Goal: Transaction & Acquisition: Book appointment/travel/reservation

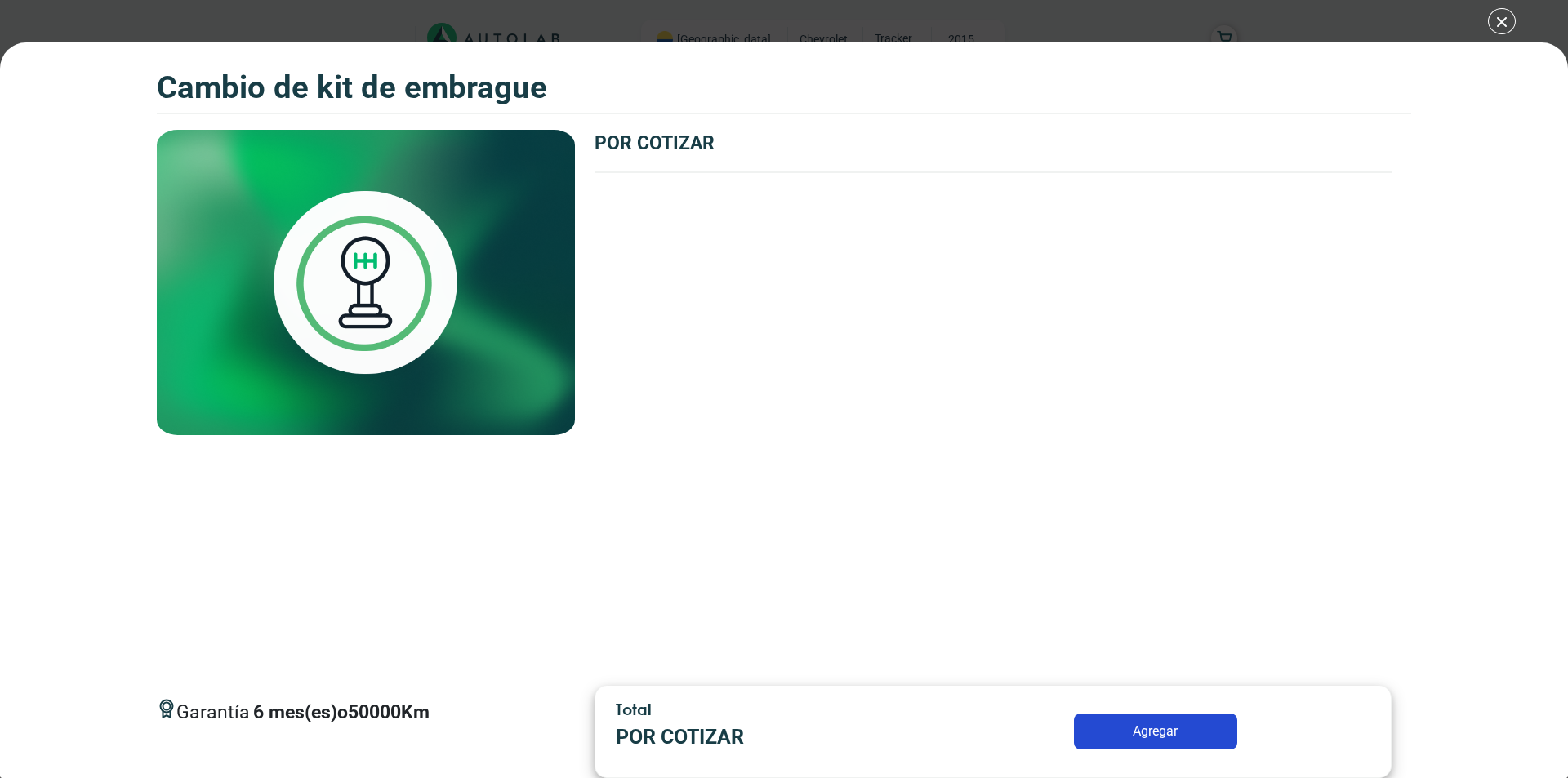
click at [1153, 731] on button "Agregar" at bounding box center [1155, 731] width 163 height 36
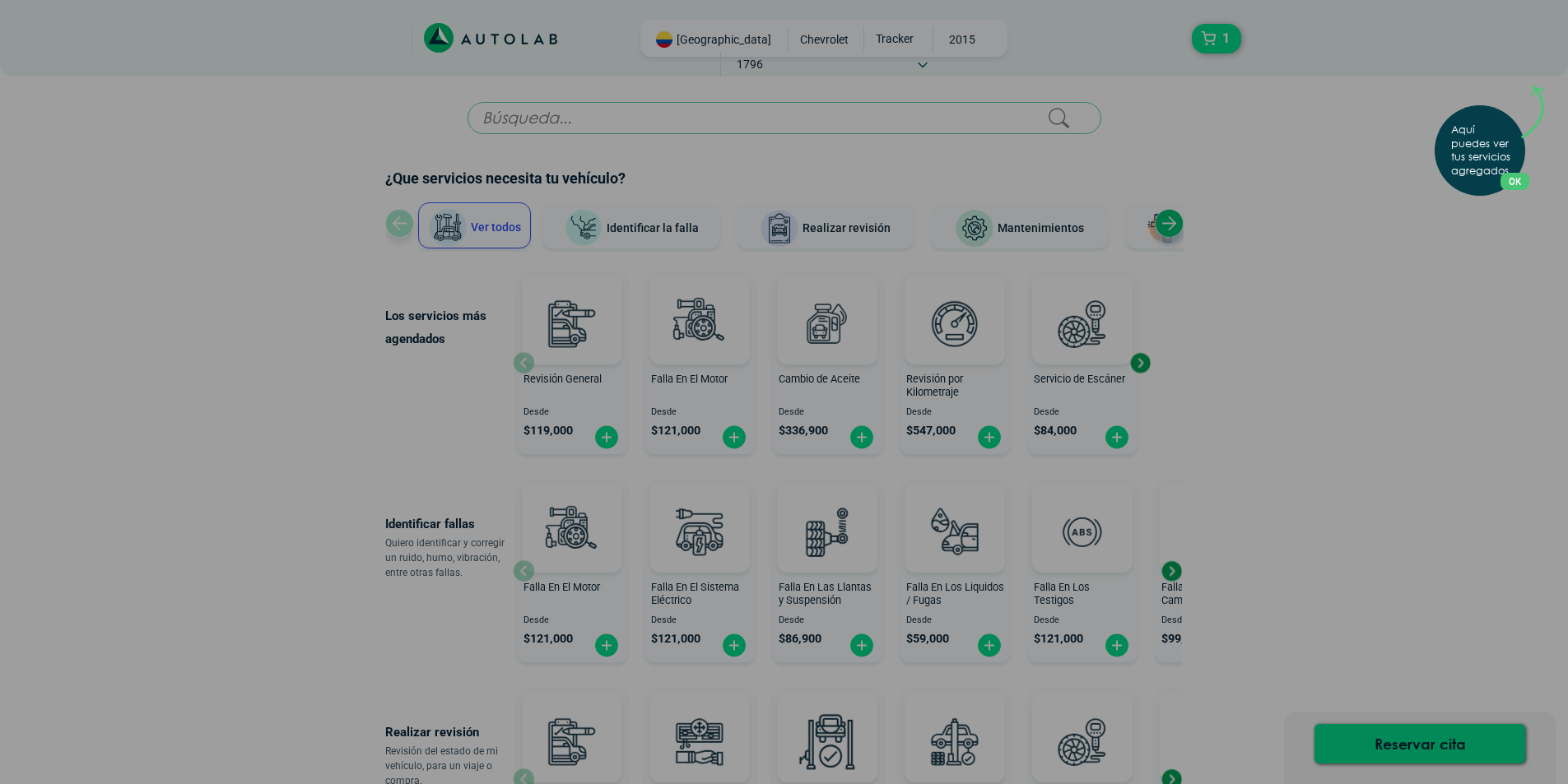
click at [1515, 180] on button "OK" at bounding box center [1515, 181] width 29 height 17
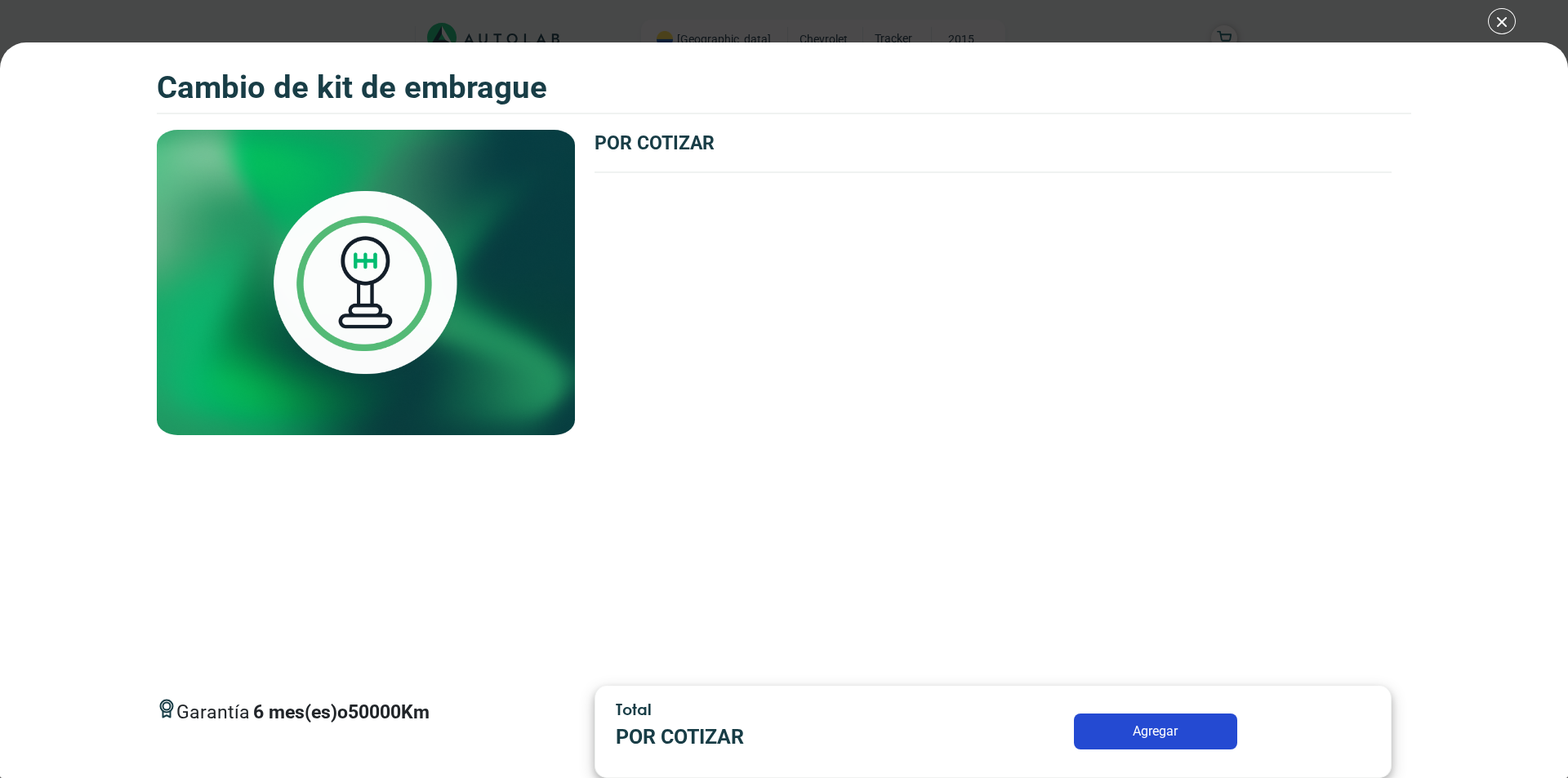
click at [1505, 21] on div "CAMBIO DE KIT DE EMBRAGUE CAMBIO DE KIT DE EMBRAGUE Garantía 6 50000 Km" at bounding box center [784, 389] width 1568 height 778
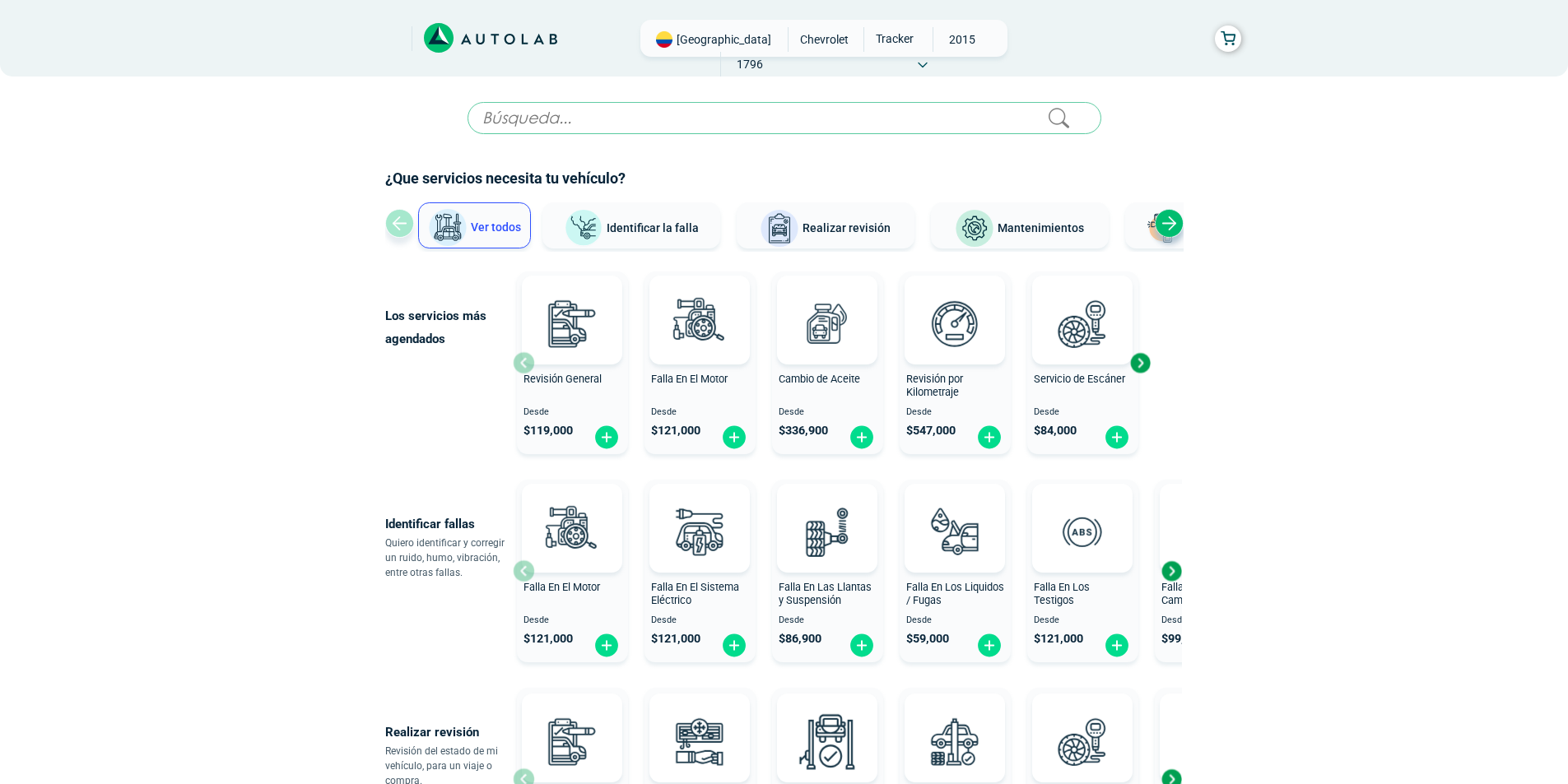
click at [1164, 220] on div "Next slide" at bounding box center [1169, 223] width 29 height 29
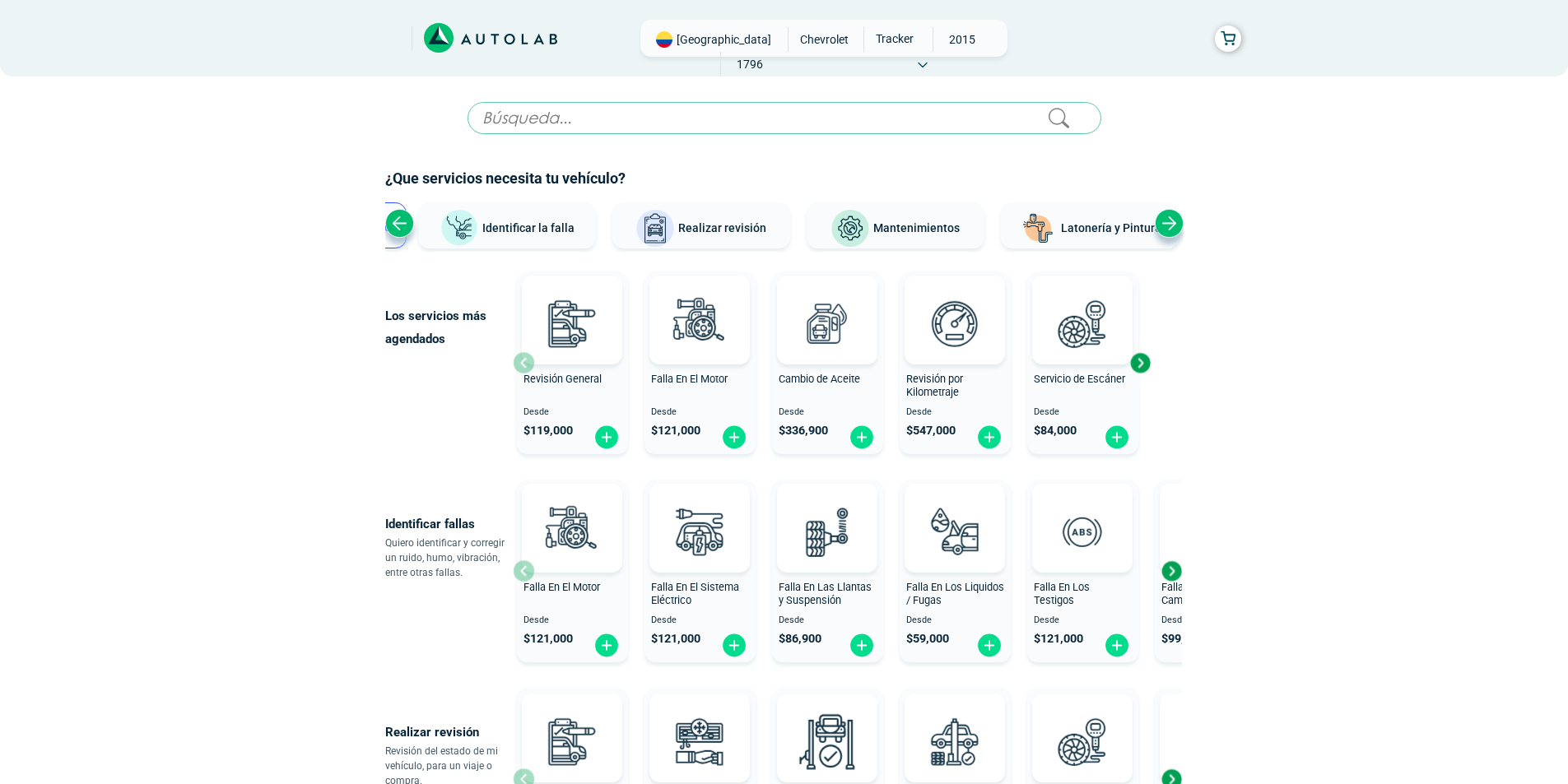
click at [1164, 220] on div "Next slide" at bounding box center [1169, 223] width 29 height 29
click at [1168, 219] on div "Ver todos Identificar la falla Realizar revisión Mantenimientos Latonería y Pin…" at bounding box center [784, 227] width 798 height 50
click at [404, 222] on div "Previous slide" at bounding box center [400, 223] width 29 height 29
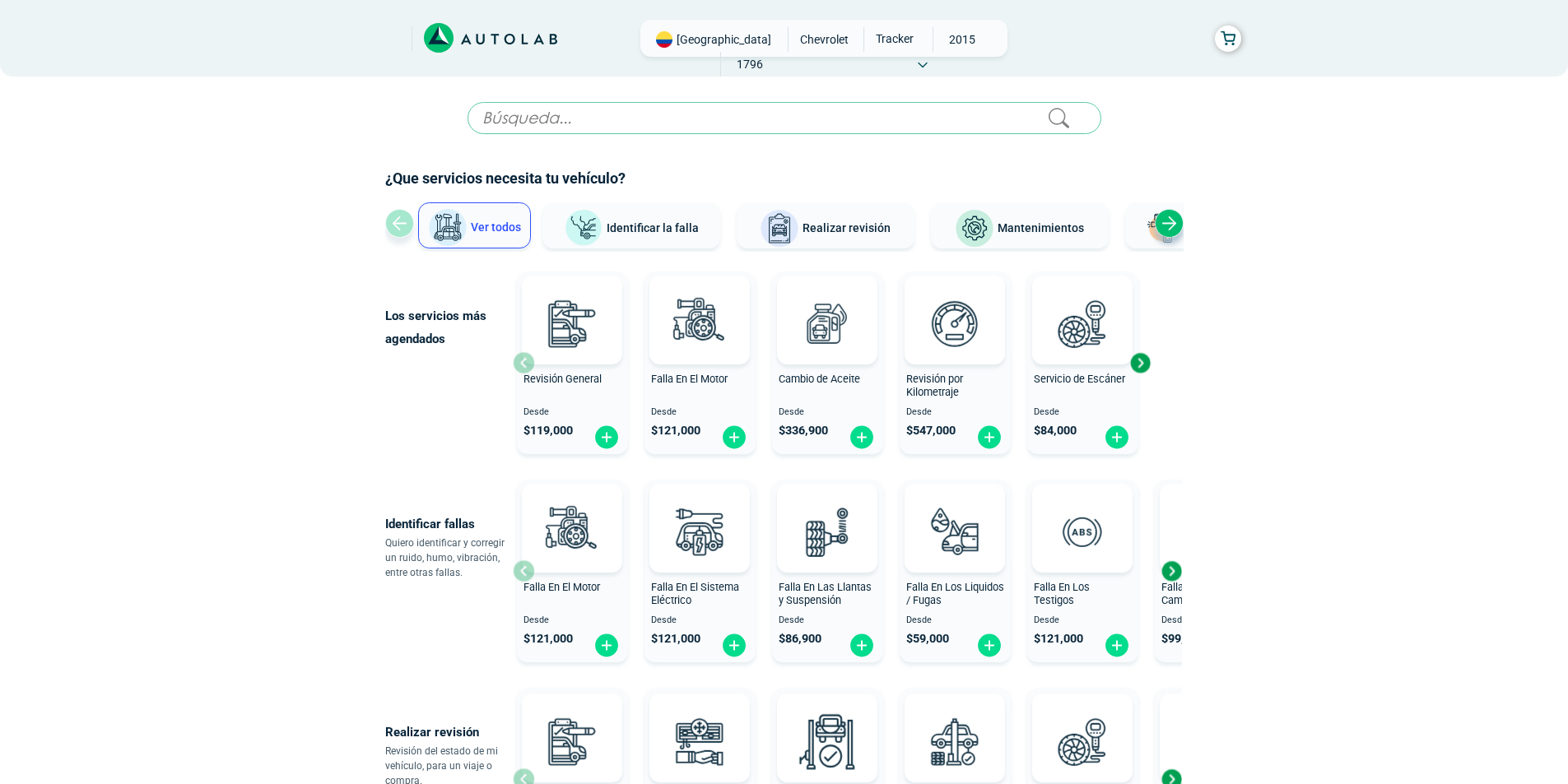
click at [404, 222] on div "Ver todos Identificar la falla Realizar revisión Mantenimientos Latonería y Pin…" at bounding box center [784, 227] width 798 height 50
click at [492, 226] on span "Ver todos" at bounding box center [495, 227] width 50 height 14
click at [483, 216] on button "Ver todos" at bounding box center [474, 225] width 113 height 46
click at [488, 217] on button "Ver todos" at bounding box center [474, 225] width 113 height 46
click at [451, 223] on img at bounding box center [448, 228] width 40 height 40
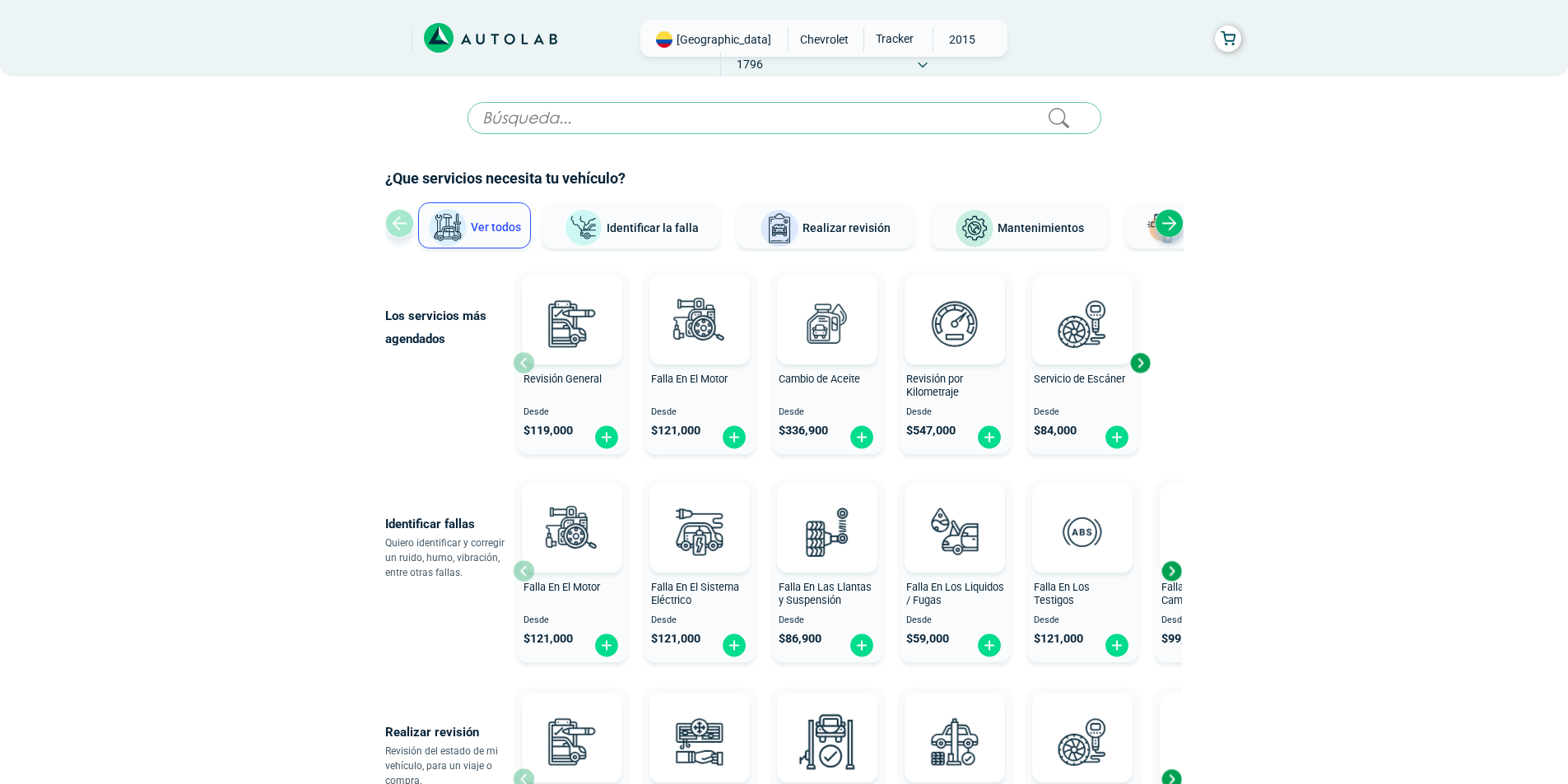
click at [851, 226] on span "Realizar revisión" at bounding box center [846, 228] width 88 height 14
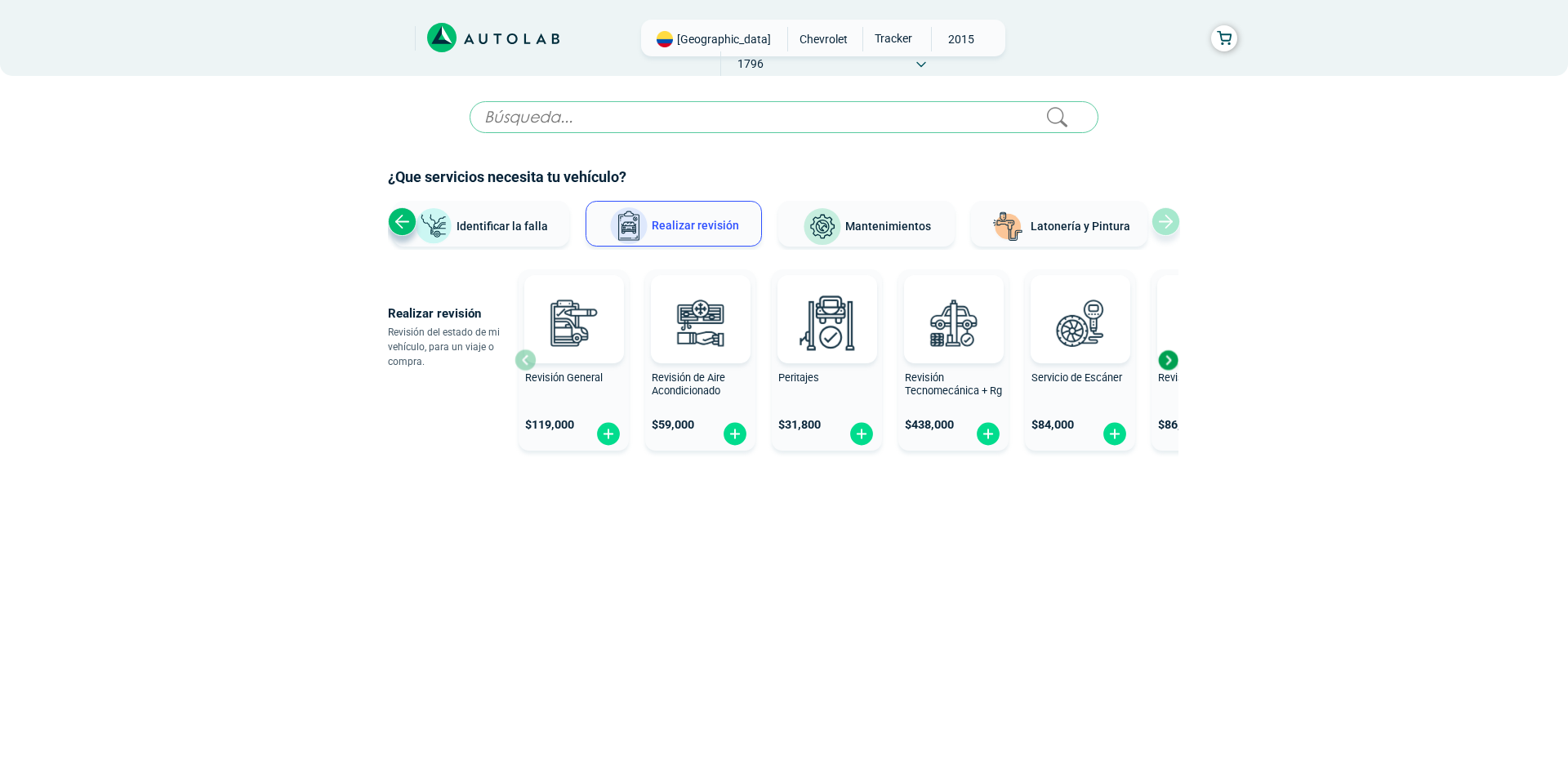
click at [877, 227] on span "Mantenimientos" at bounding box center [889, 226] width 86 height 13
click at [881, 222] on span "Mantenimientos" at bounding box center [915, 226] width 86 height 13
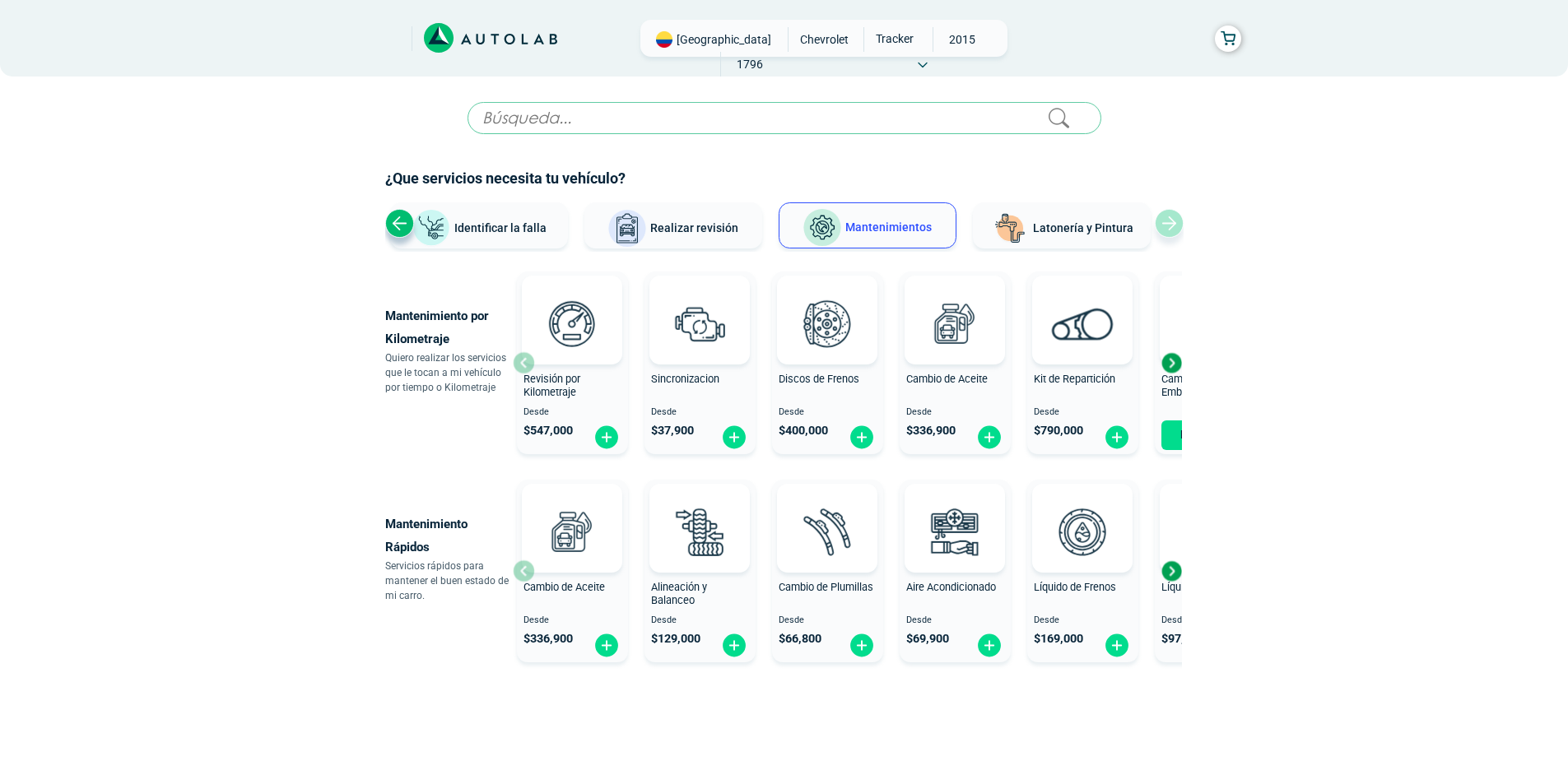
click at [504, 225] on span "Identificar la falla" at bounding box center [500, 227] width 92 height 14
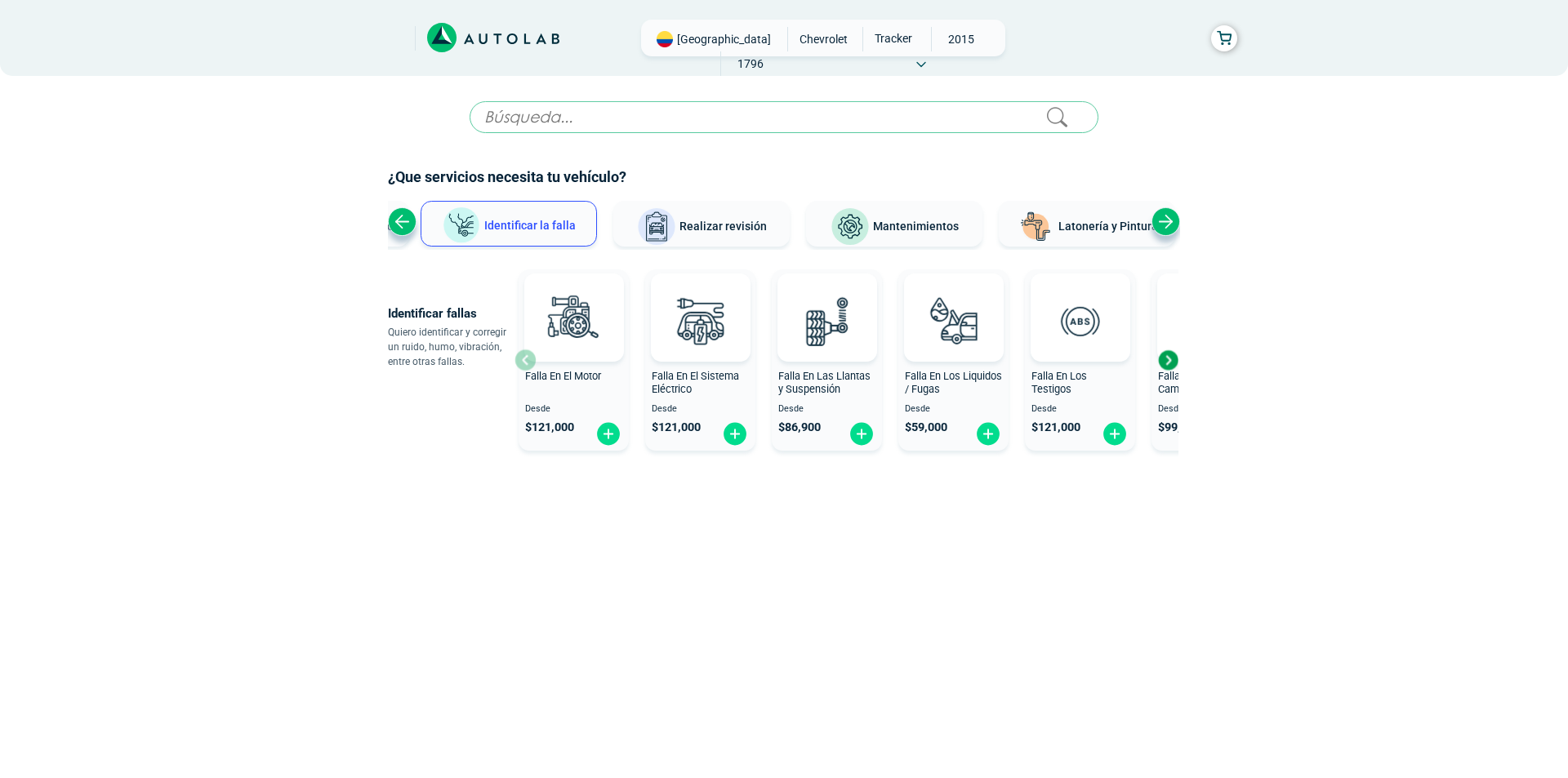
click at [1167, 222] on div "Next slide" at bounding box center [1166, 222] width 29 height 29
click at [1167, 222] on div "Ver todos Identificar la falla Realizar revisión Mantenimientos Latonería y Pin…" at bounding box center [784, 225] width 792 height 49
click at [1088, 223] on span "Latonería y Pintura" at bounding box center [1080, 226] width 100 height 13
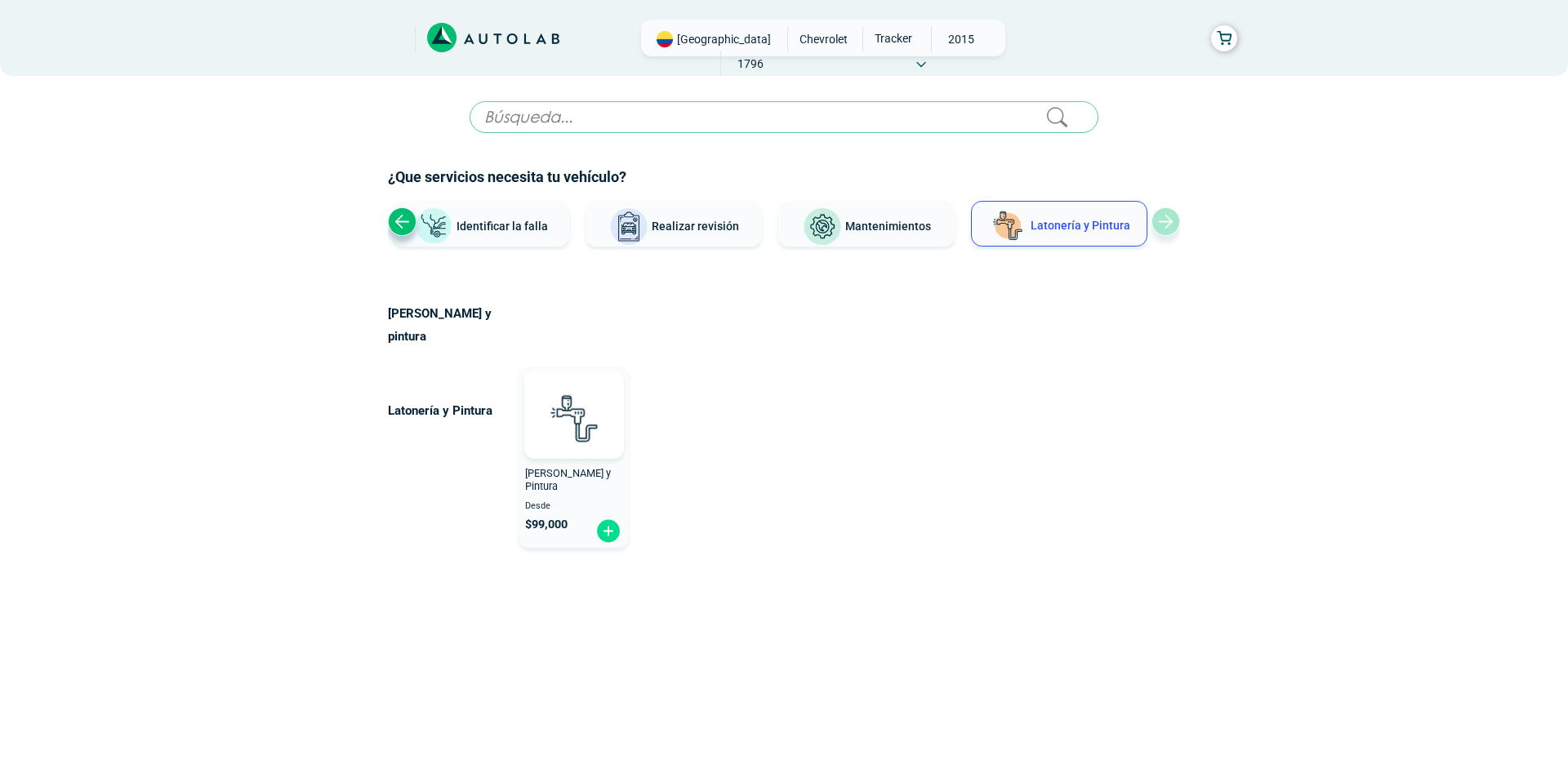
click at [863, 39] on span "TRACKER" at bounding box center [892, 38] width 58 height 22
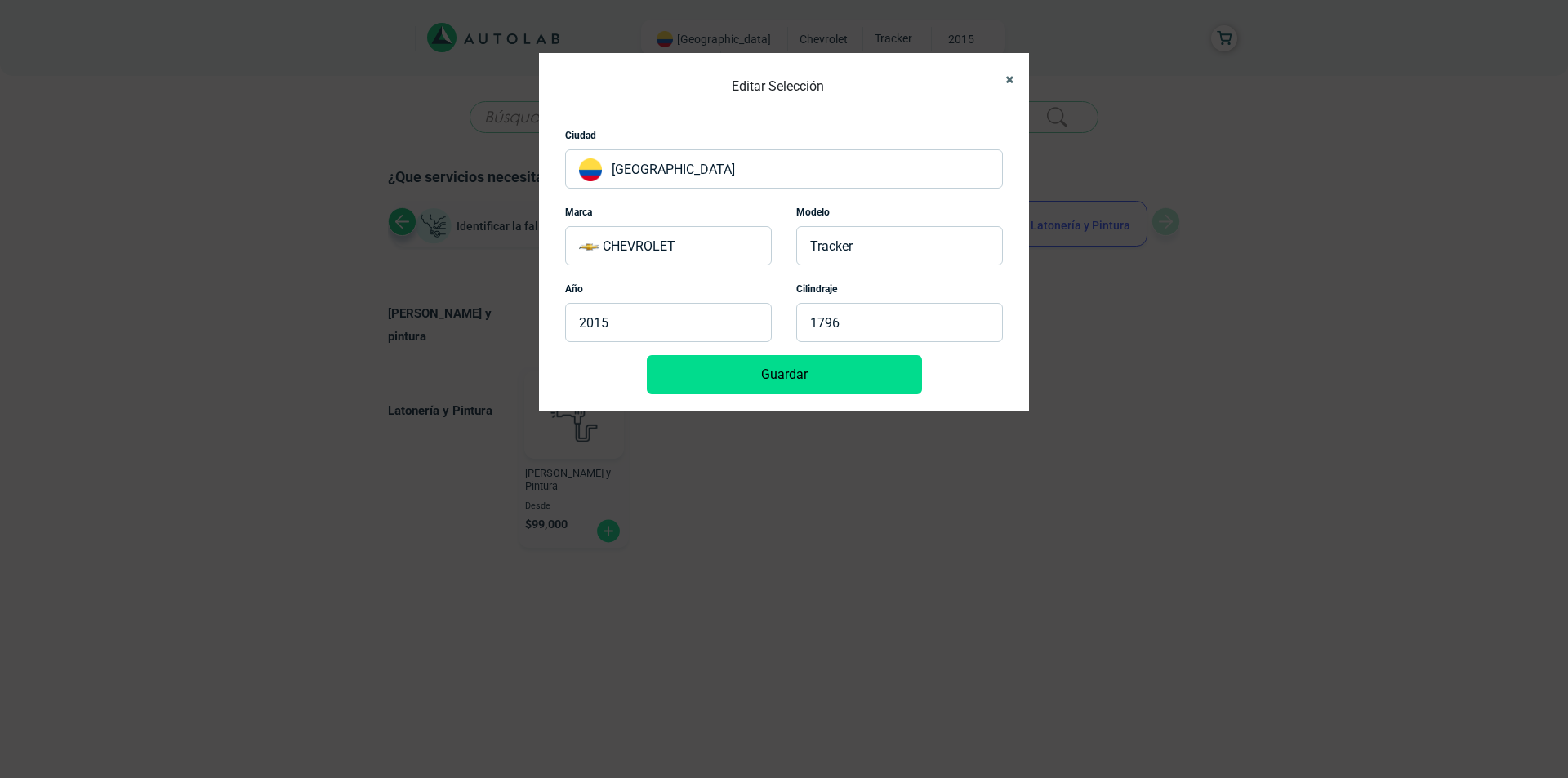
click at [1009, 74] on icon "Close" at bounding box center [1009, 80] width 8 height 11
